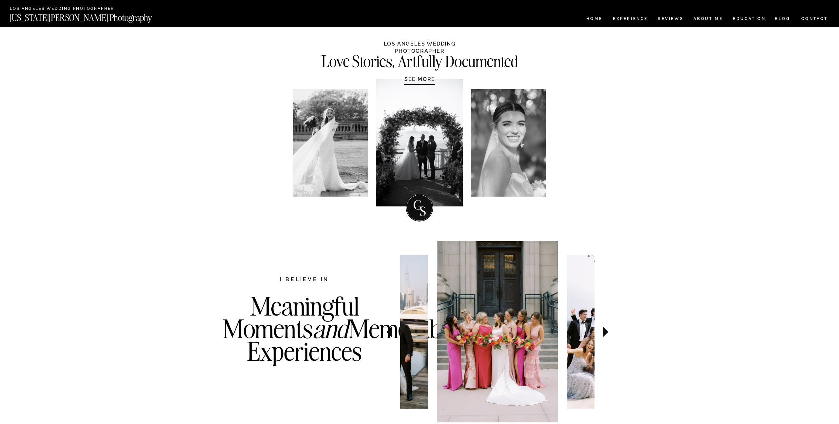
click at [606, 330] on icon at bounding box center [605, 331] width 6 height 11
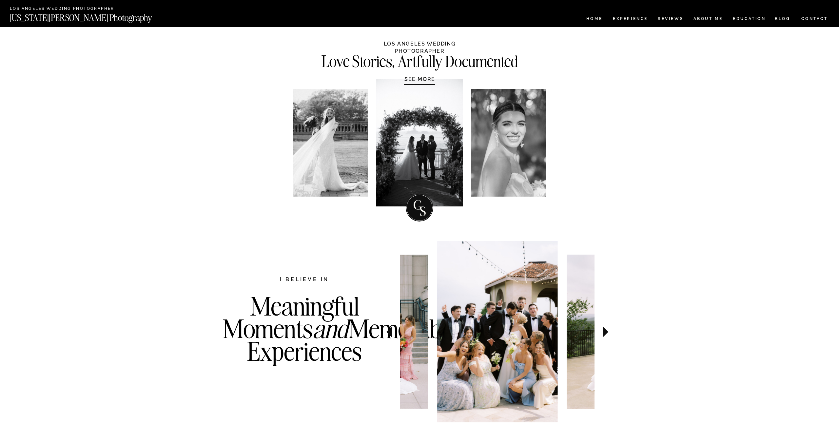
click at [605, 329] on icon at bounding box center [605, 331] width 22 height 23
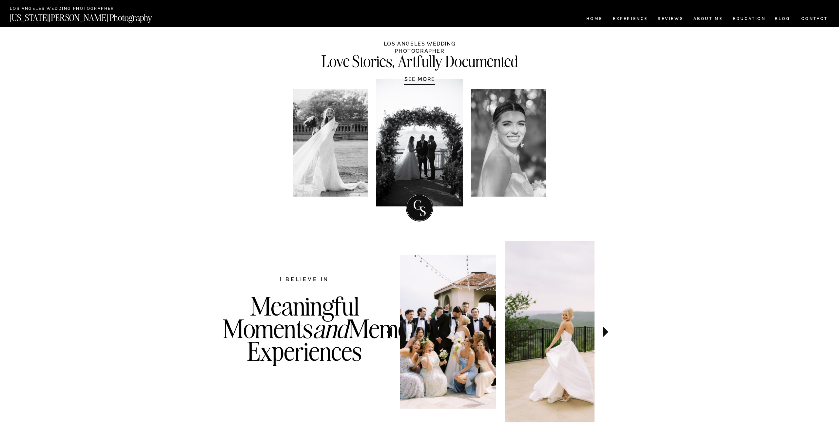
click at [605, 329] on icon at bounding box center [605, 331] width 6 height 11
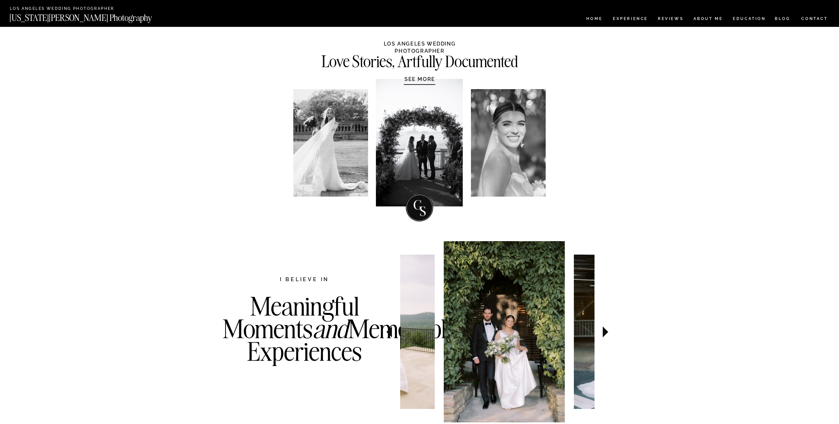
click at [605, 329] on icon at bounding box center [605, 331] width 6 height 11
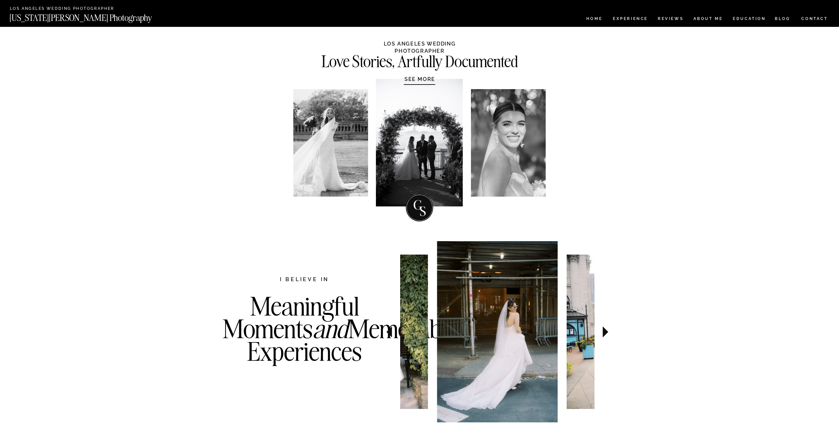
click at [605, 329] on icon at bounding box center [605, 331] width 6 height 11
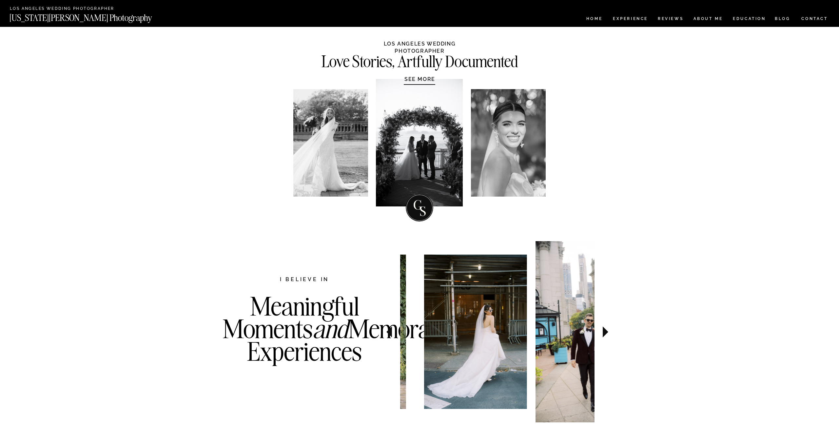
click at [605, 329] on icon at bounding box center [605, 331] width 6 height 11
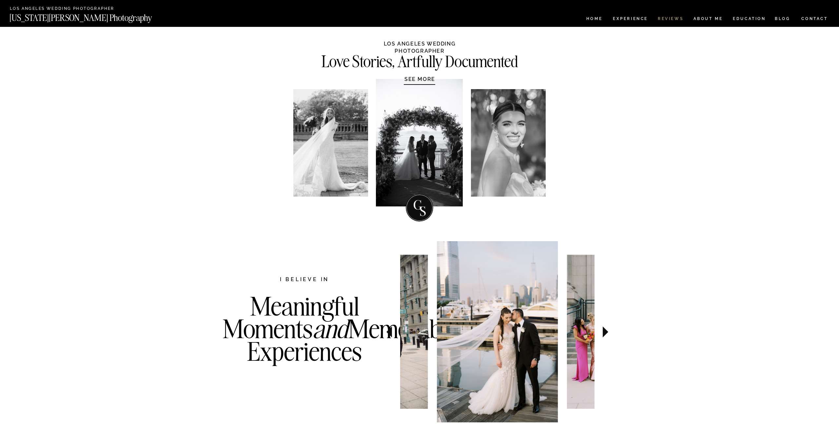
click at [669, 20] on nav "REVIEWS" at bounding box center [670, 20] width 25 height 6
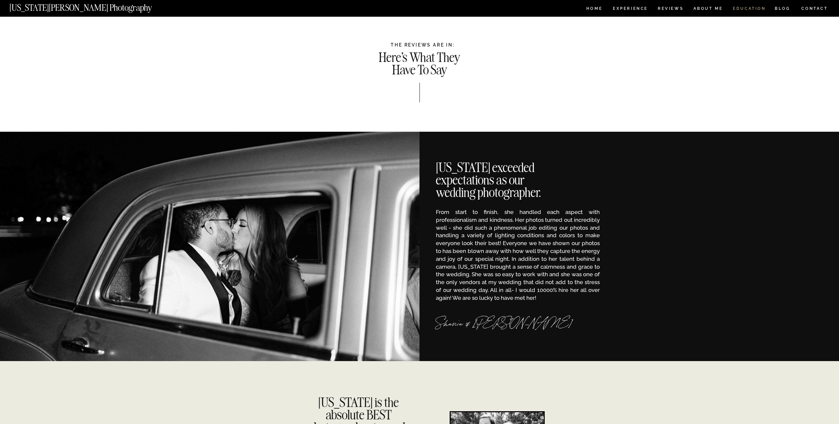
click at [752, 10] on nav "EDUCATION" at bounding box center [749, 10] width 34 height 6
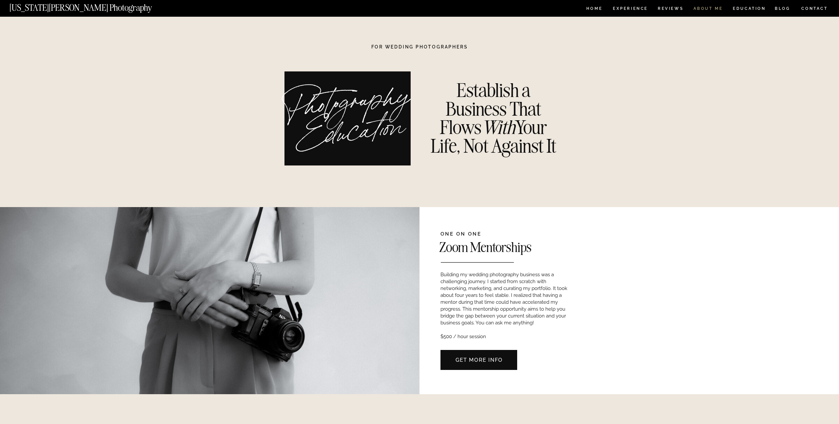
click at [706, 9] on nav "ABOUT ME" at bounding box center [708, 10] width 30 height 6
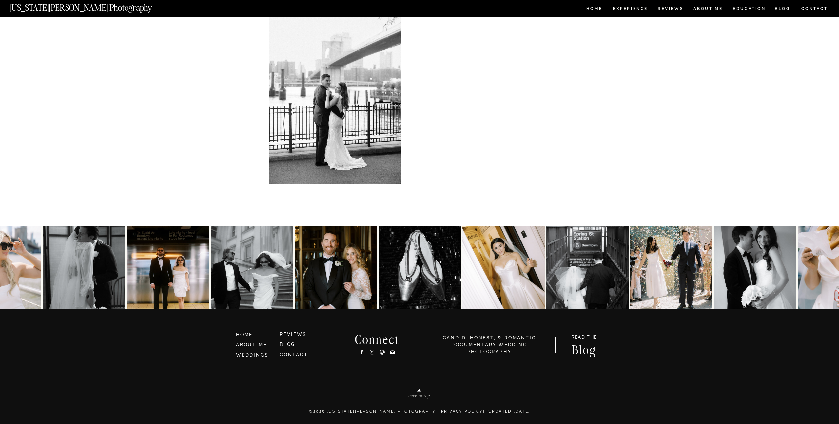
scroll to position [1268, 0]
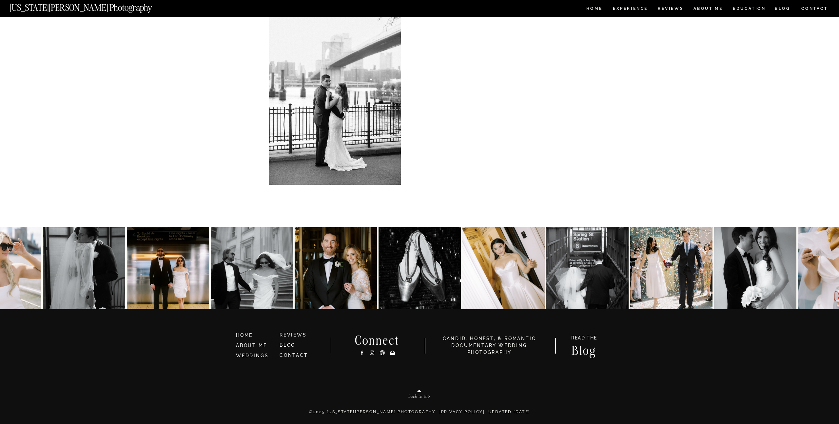
click at [222, 262] on img at bounding box center [252, 268] width 82 height 82
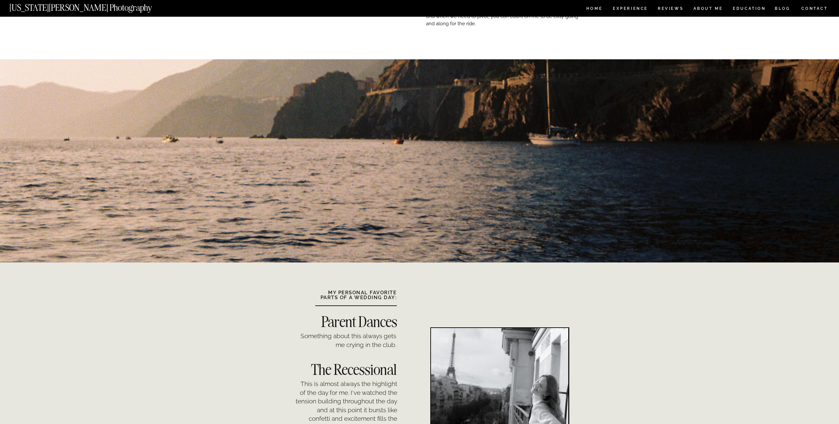
scroll to position [0, 0]
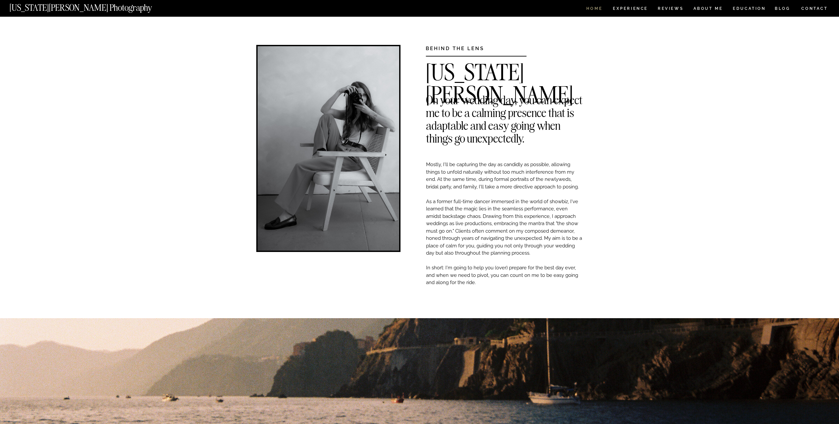
click at [586, 10] on nav "HOME" at bounding box center [594, 10] width 19 height 6
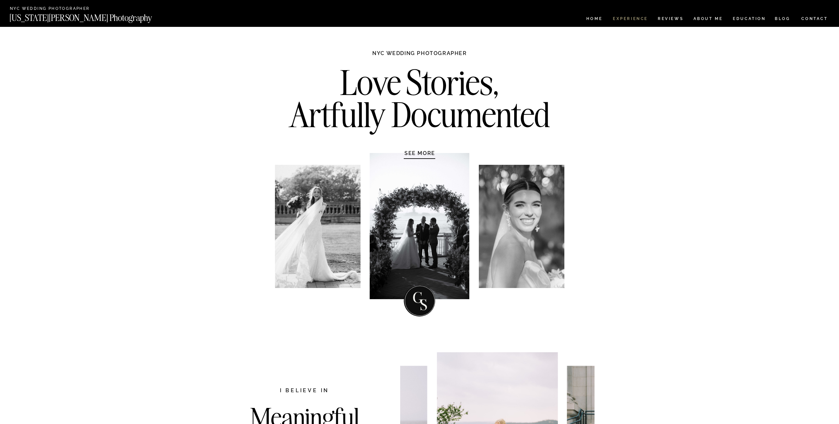
click at [635, 18] on nav "Experience" at bounding box center [630, 20] width 34 height 6
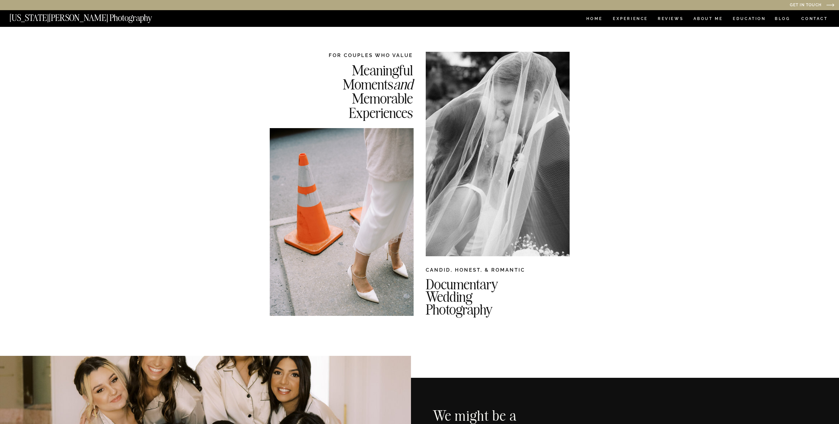
click at [816, 21] on nav "CONTACT" at bounding box center [814, 18] width 27 height 7
